Goal: Transaction & Acquisition: Purchase product/service

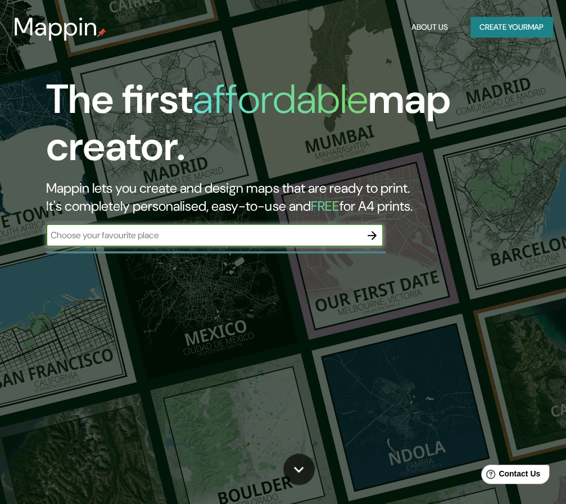
click at [272, 235] on input "text" at bounding box center [203, 235] width 315 height 13
type input "[GEOGRAPHIC_DATA]"
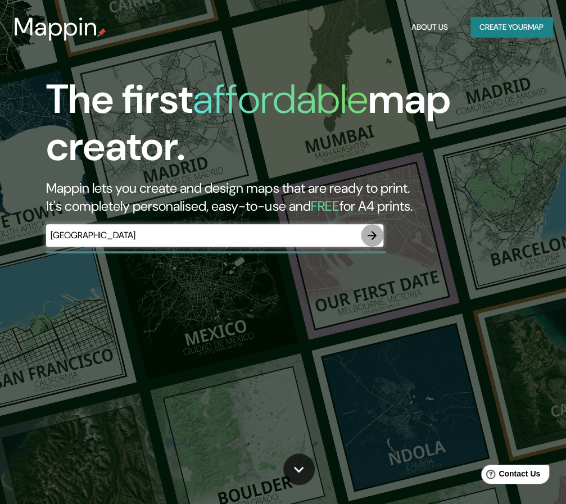
click at [371, 232] on icon "button" at bounding box center [371, 235] width 13 height 13
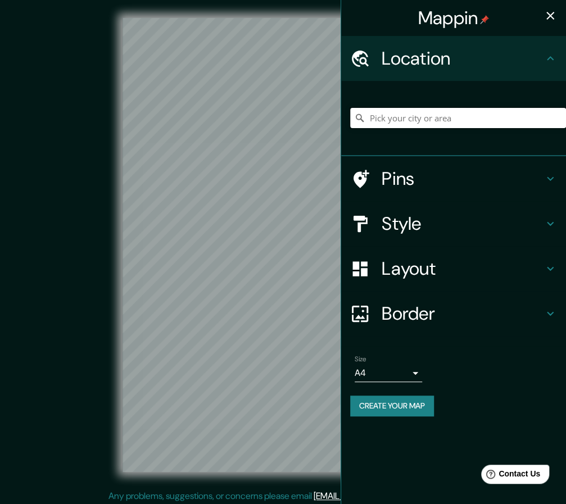
click at [410, 113] on input "Pick your city or area" at bounding box center [458, 118] width 216 height 20
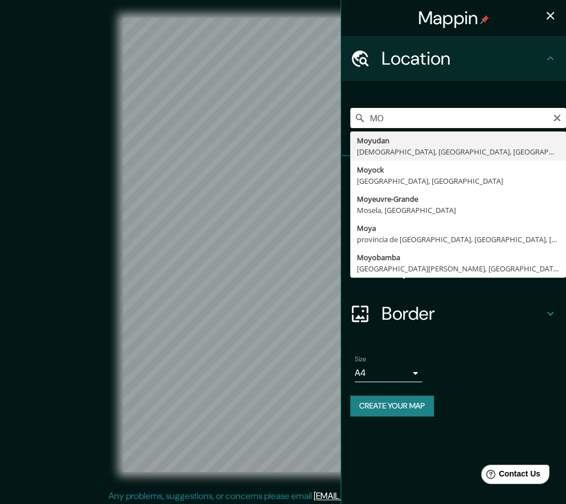
type input "M"
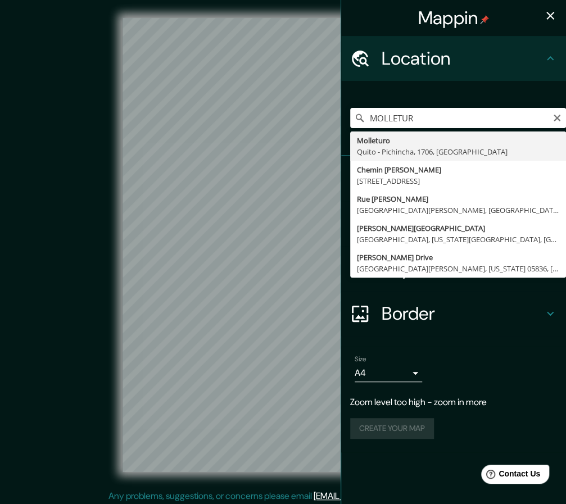
type input "Molleturo, [GEOGRAPHIC_DATA] - [GEOGRAPHIC_DATA], 1706, [GEOGRAPHIC_DATA]"
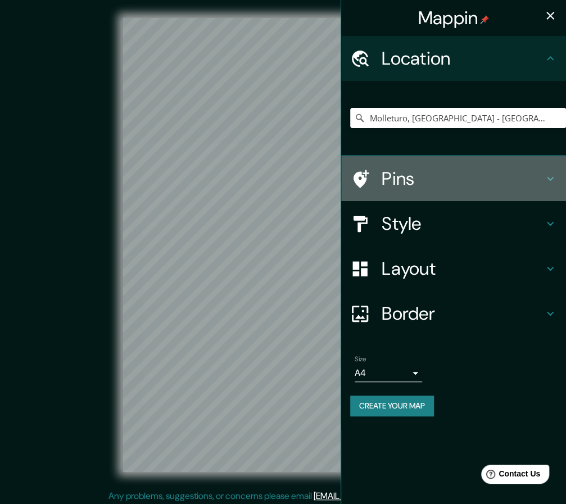
click at [416, 188] on h4 "Pins" at bounding box center [462, 178] width 162 height 22
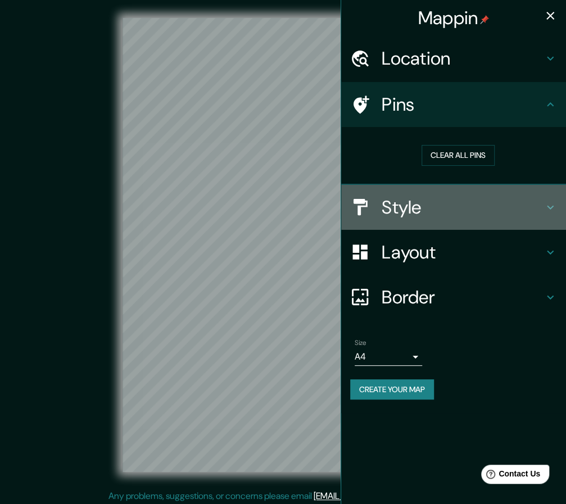
click at [414, 196] on h4 "Style" at bounding box center [462, 207] width 162 height 22
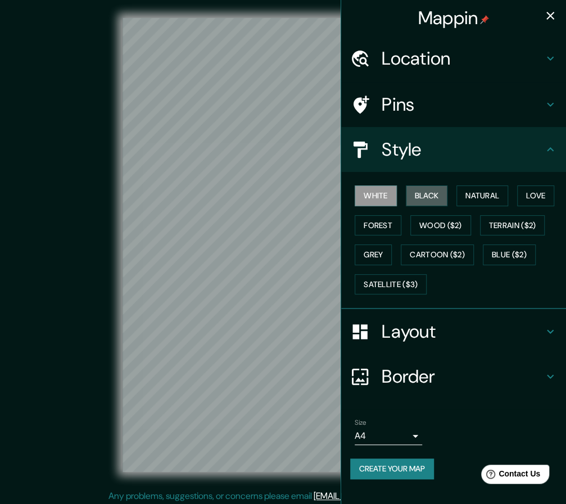
click at [414, 196] on button "Black" at bounding box center [427, 195] width 42 height 21
click at [360, 190] on button "White" at bounding box center [376, 195] width 42 height 21
click at [435, 223] on button "Wood ($2)" at bounding box center [440, 225] width 61 height 21
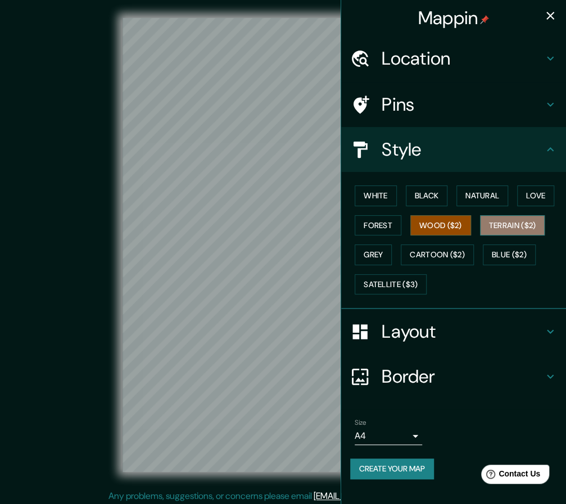
click at [522, 225] on button "Terrain ($2)" at bounding box center [512, 225] width 65 height 21
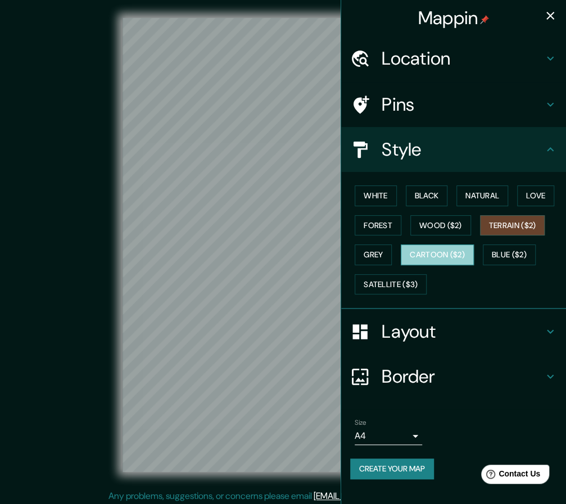
click at [430, 261] on button "Cartoon ($2)" at bounding box center [437, 254] width 73 height 21
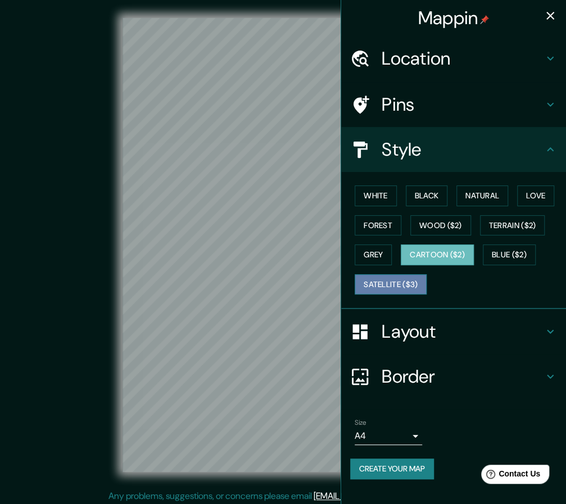
click at [403, 283] on button "Satellite ($3)" at bounding box center [391, 284] width 72 height 21
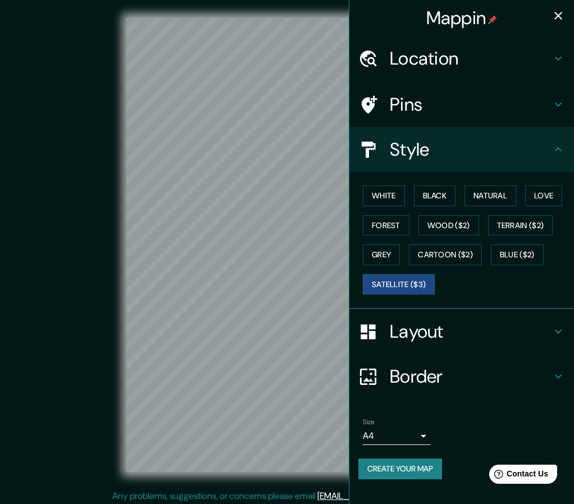
click at [410, 435] on body "Mappin Location [GEOGRAPHIC_DATA], [GEOGRAPHIC_DATA] - [GEOGRAPHIC_DATA], 1706,…" at bounding box center [287, 252] width 574 height 504
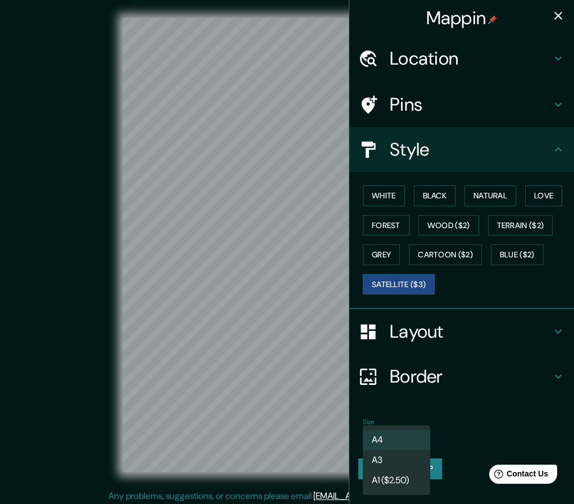
click at [399, 461] on li "A3" at bounding box center [396, 460] width 67 height 20
type input "a4"
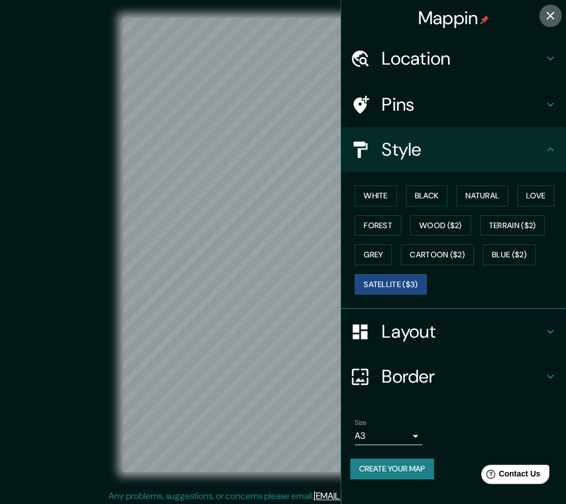
click at [553, 16] on icon "button" at bounding box center [549, 15] width 13 height 13
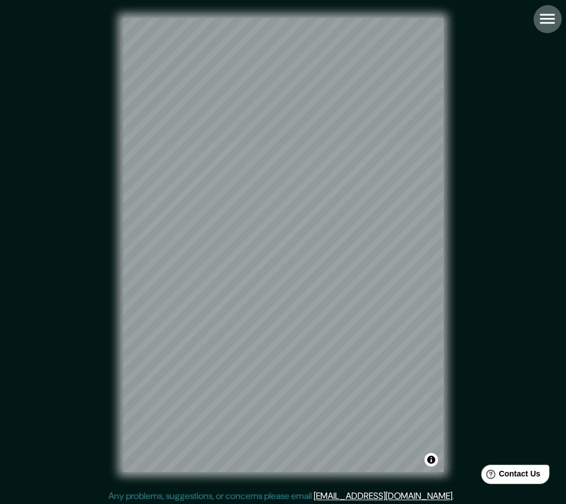
click at [542, 20] on icon "button" at bounding box center [547, 19] width 20 height 20
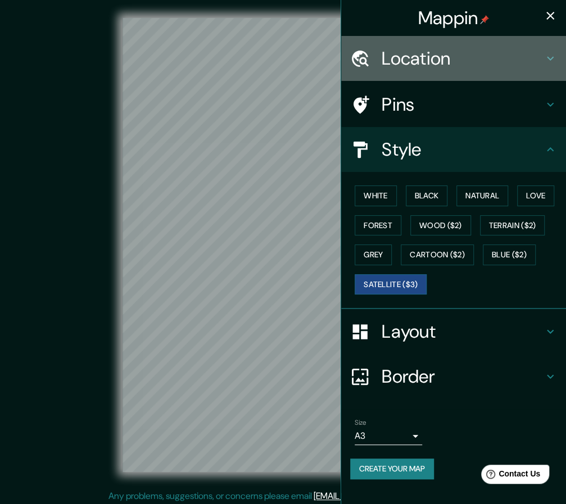
click at [475, 68] on h4 "Location" at bounding box center [462, 58] width 162 height 22
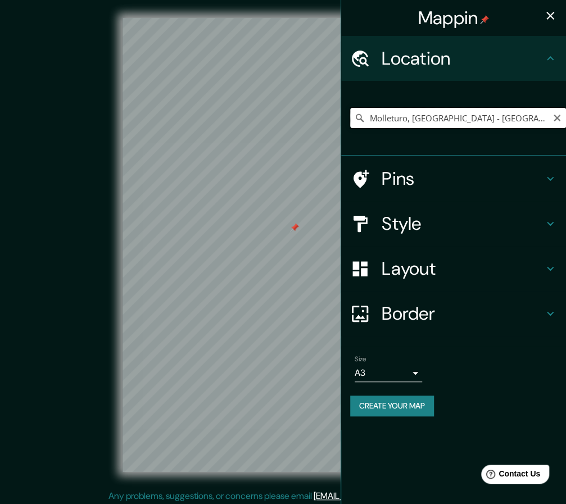
click at [449, 119] on input "Molleturo, [GEOGRAPHIC_DATA] - [GEOGRAPHIC_DATA], 1706, [GEOGRAPHIC_DATA]" at bounding box center [458, 118] width 216 height 20
click at [265, 276] on div at bounding box center [264, 274] width 9 height 9
click at [291, 232] on div at bounding box center [291, 234] width 9 height 9
click at [283, 233] on div at bounding box center [283, 234] width 9 height 9
click at [443, 118] on input "Molleturo, [GEOGRAPHIC_DATA] - [GEOGRAPHIC_DATA], 1706, [GEOGRAPHIC_DATA]" at bounding box center [458, 118] width 216 height 20
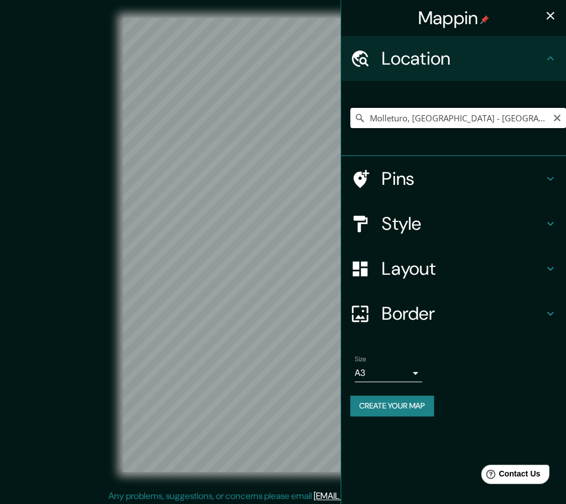
drag, startPoint x: 411, startPoint y: 120, endPoint x: 503, endPoint y: 112, distance: 92.5
click at [503, 112] on input "Molleturo, [GEOGRAPHIC_DATA] - [GEOGRAPHIC_DATA], 1706, [GEOGRAPHIC_DATA]" at bounding box center [458, 118] width 216 height 20
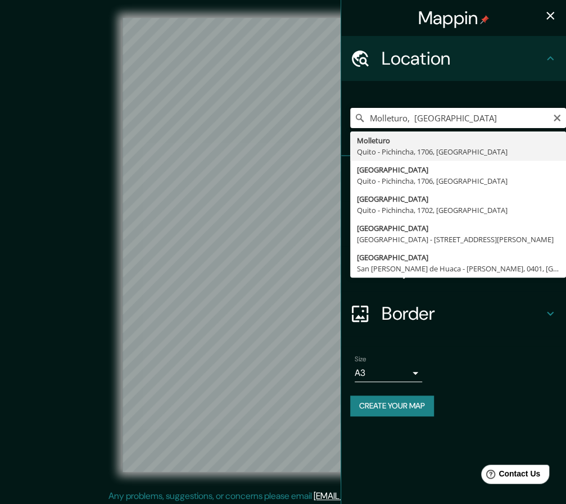
type input "Molleturo, [GEOGRAPHIC_DATA] - [GEOGRAPHIC_DATA], 1706, [GEOGRAPHIC_DATA]"
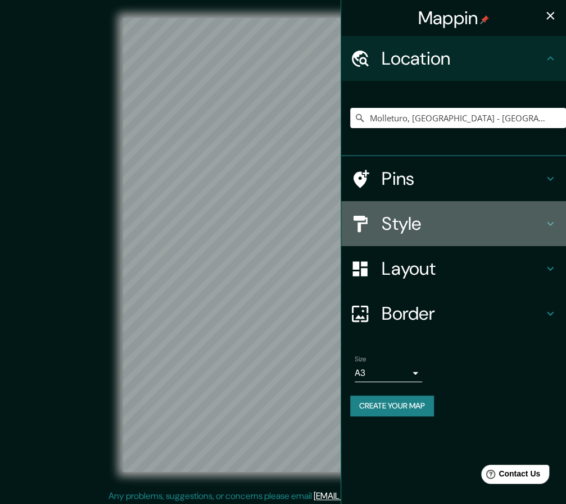
click at [419, 209] on div "Style" at bounding box center [453, 223] width 225 height 45
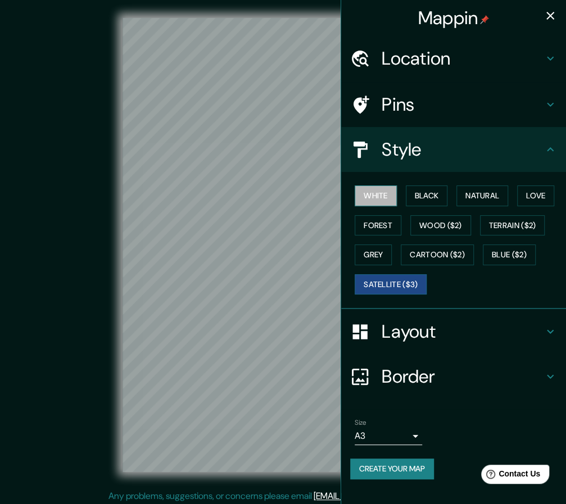
click at [385, 193] on button "White" at bounding box center [376, 195] width 42 height 21
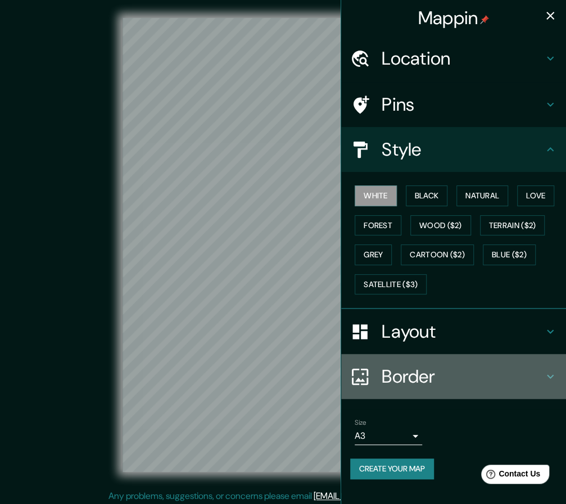
click at [433, 375] on h4 "Border" at bounding box center [462, 376] width 162 height 22
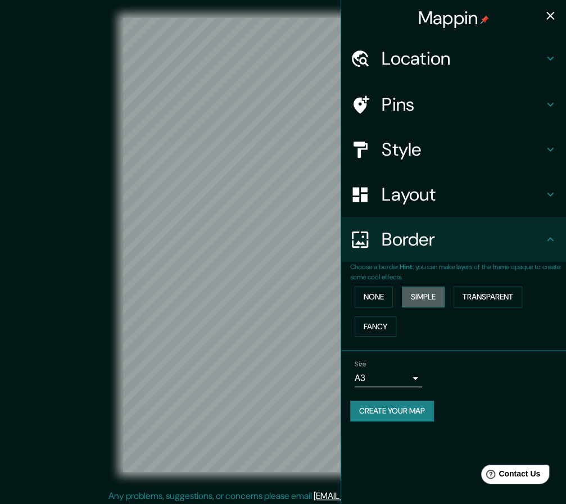
click at [431, 299] on button "Simple" at bounding box center [423, 297] width 43 height 21
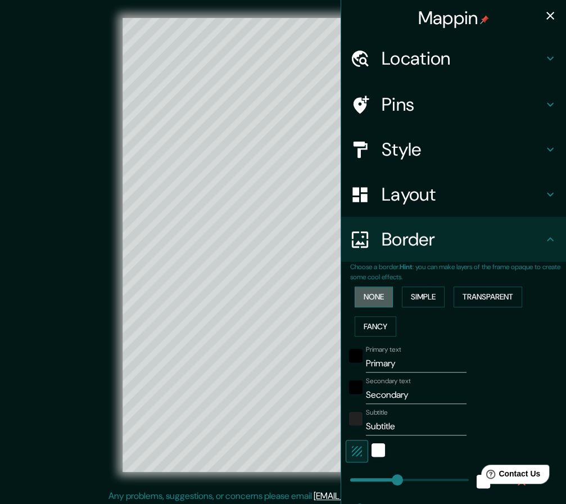
click at [371, 297] on button "None" at bounding box center [374, 297] width 38 height 21
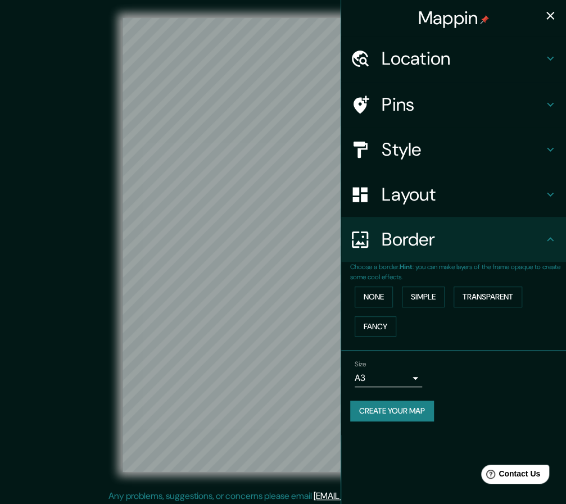
click at [450, 194] on h4 "Layout" at bounding box center [462, 194] width 162 height 22
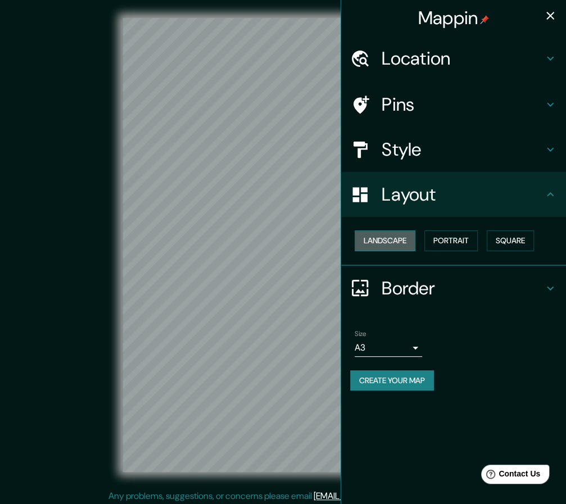
click at [396, 240] on button "Landscape" at bounding box center [385, 240] width 61 height 21
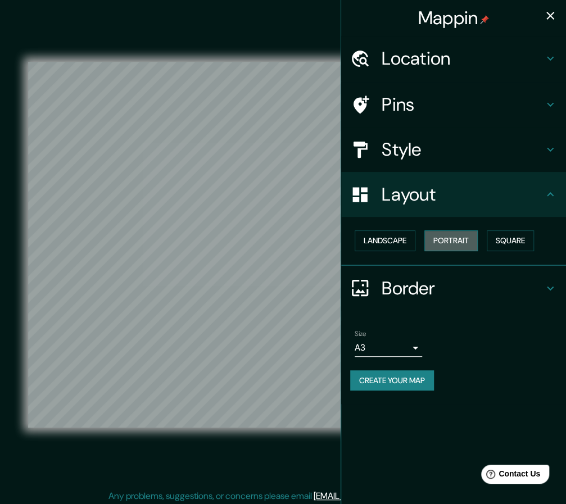
click at [432, 238] on button "Portrait" at bounding box center [450, 240] width 53 height 21
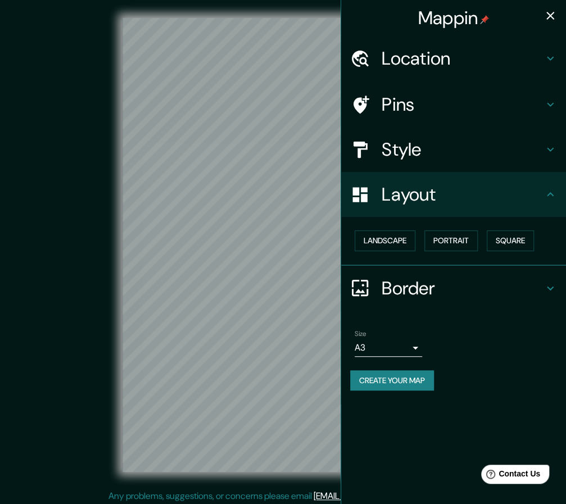
click at [453, 153] on h4 "Style" at bounding box center [462, 149] width 162 height 22
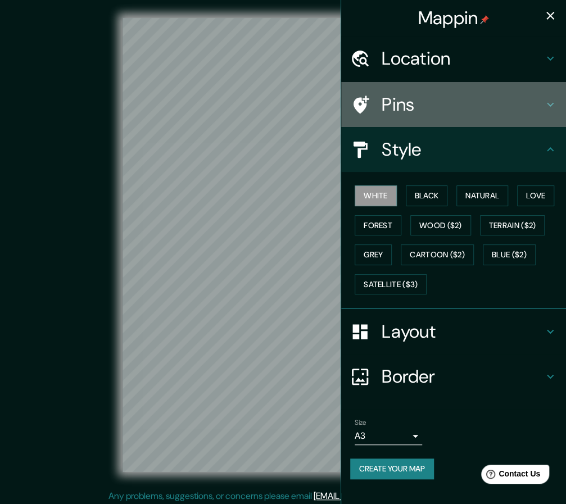
click at [449, 110] on h4 "Pins" at bounding box center [462, 104] width 162 height 22
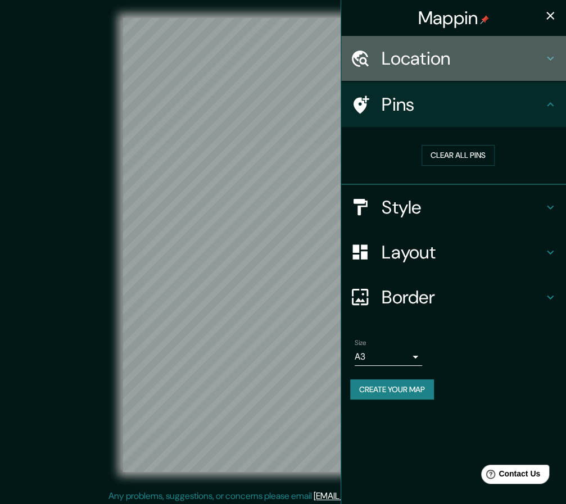
click at [462, 69] on h4 "Location" at bounding box center [462, 58] width 162 height 22
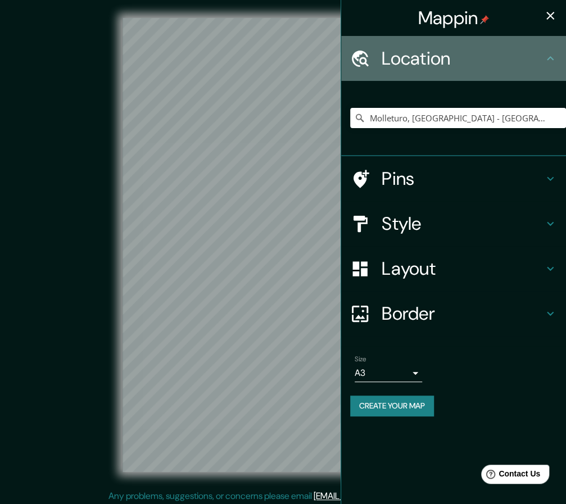
click at [462, 69] on h4 "Location" at bounding box center [462, 58] width 162 height 22
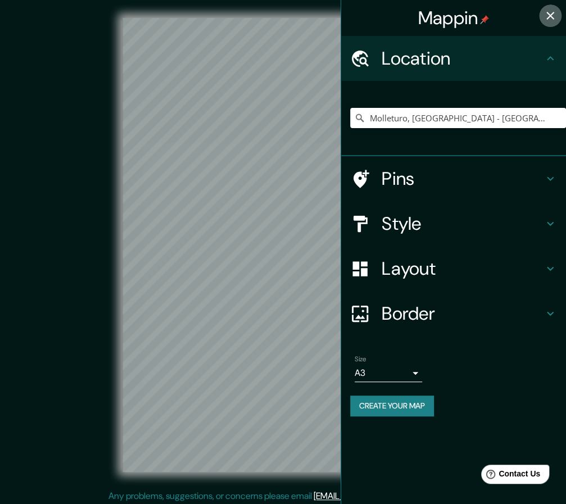
click at [548, 15] on icon "button" at bounding box center [549, 15] width 13 height 13
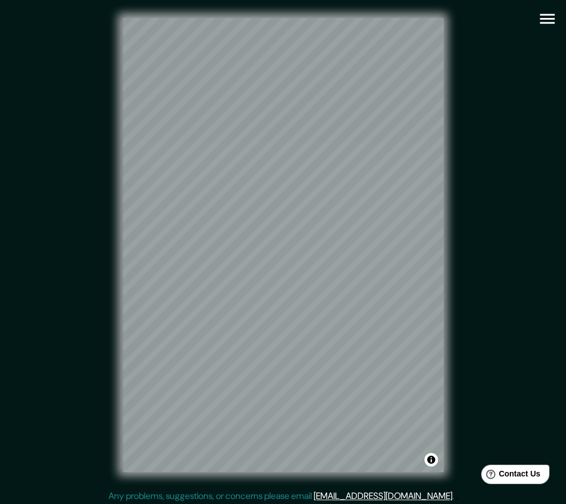
drag, startPoint x: 510, startPoint y: 25, endPoint x: 549, endPoint y: 17, distance: 40.2
click at [549, 17] on div "Mappin Location [GEOGRAPHIC_DATA], [GEOGRAPHIC_DATA] - [GEOGRAPHIC_DATA], 1706,…" at bounding box center [283, 253] width 566 height 507
click at [549, 17] on icon "button" at bounding box center [547, 19] width 20 height 20
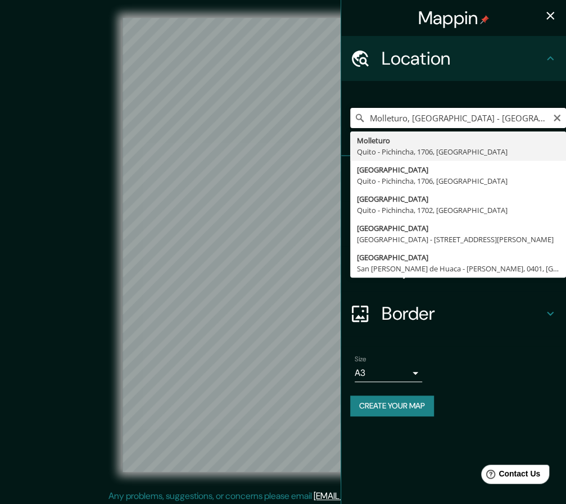
click at [496, 112] on input "Molleturo, [GEOGRAPHIC_DATA] - [GEOGRAPHIC_DATA], 1706, [GEOGRAPHIC_DATA]" at bounding box center [458, 118] width 216 height 20
